Goal: Find specific page/section: Find specific page/section

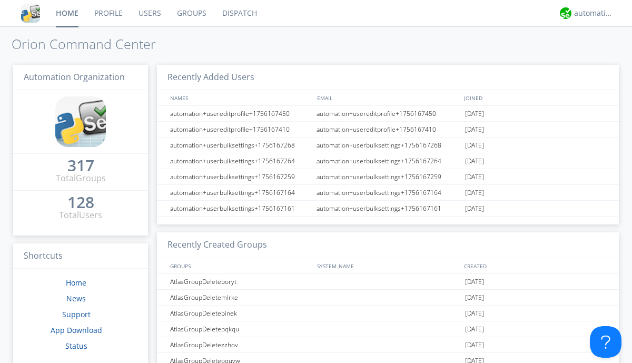
click at [239, 13] on link "Dispatch" at bounding box center [239, 13] width 51 height 26
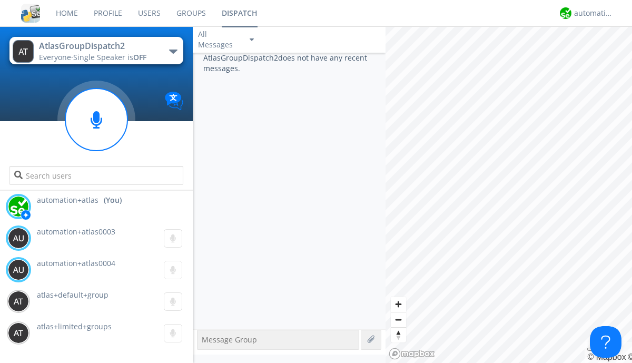
click at [173, 51] on div "button" at bounding box center [173, 52] width 8 height 4
click at [0, 0] on span "AtlasGroupDispatch" at bounding box center [0, 0] width 0 height 0
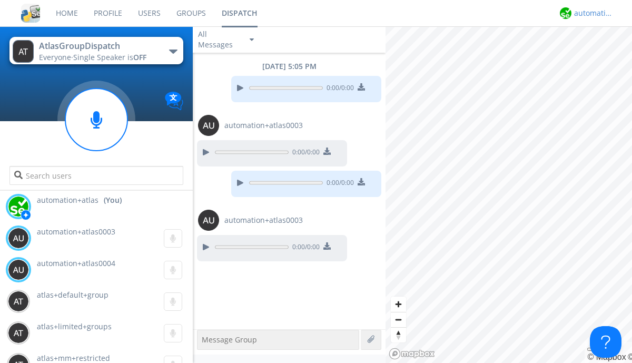
click at [591, 13] on div "automation+atlas" at bounding box center [594, 13] width 40 height 11
